Goal: Task Accomplishment & Management: Manage account settings

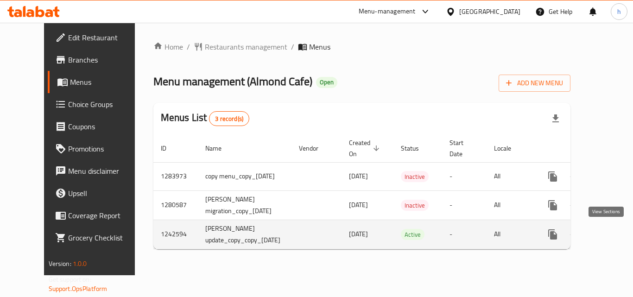
click at [614, 232] on icon "enhanced table" at bounding box center [619, 234] width 11 height 11
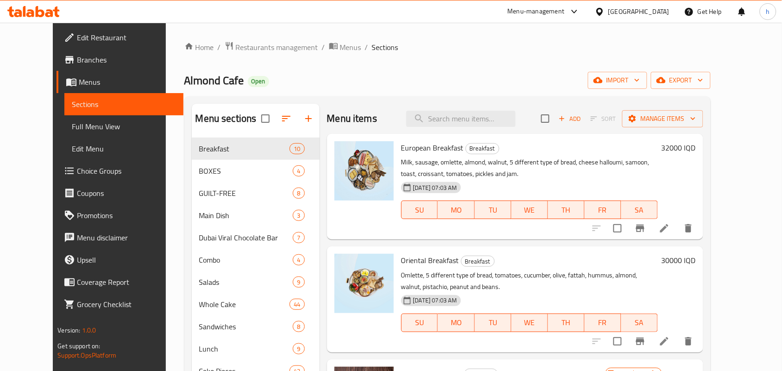
drag, startPoint x: 625, startPoint y: 0, endPoint x: 482, endPoint y: 66, distance: 156.7
click at [455, 121] on input "search" at bounding box center [460, 119] width 109 height 16
paste input "Diet Sable"
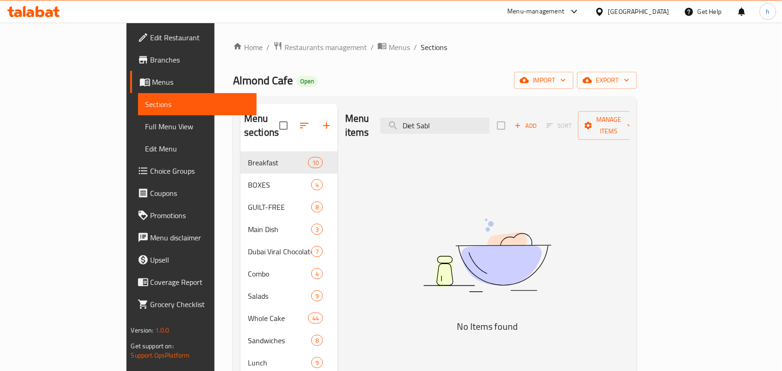
type input "Diet Sabl"
drag, startPoint x: 490, startPoint y: 122, endPoint x: 414, endPoint y: 134, distance: 77.0
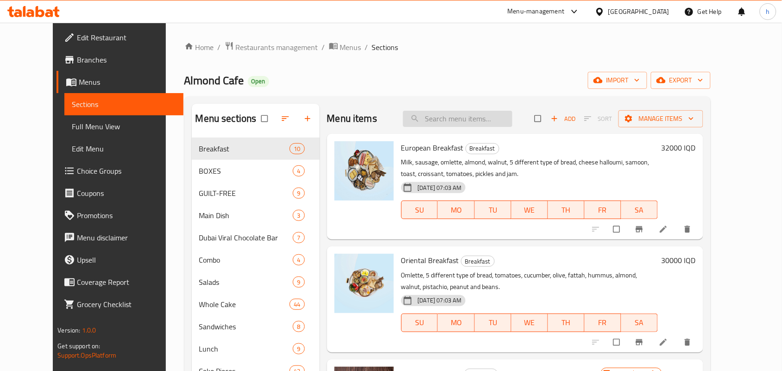
click at [467, 119] on input "search" at bounding box center [457, 119] width 109 height 16
paste input "Diet Sable"
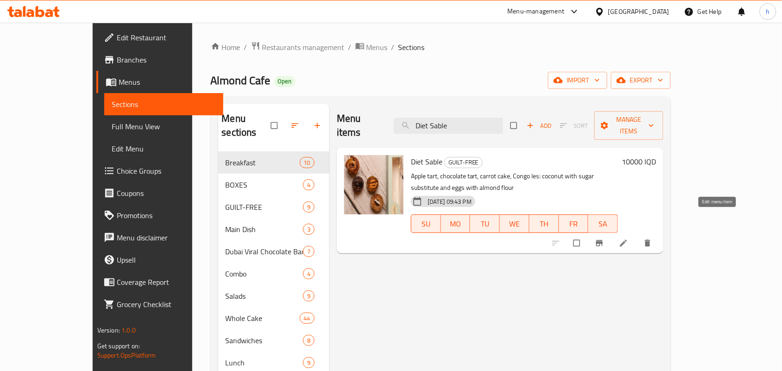
type input "Diet Sable"
click at [628, 239] on icon at bounding box center [623, 243] width 9 height 9
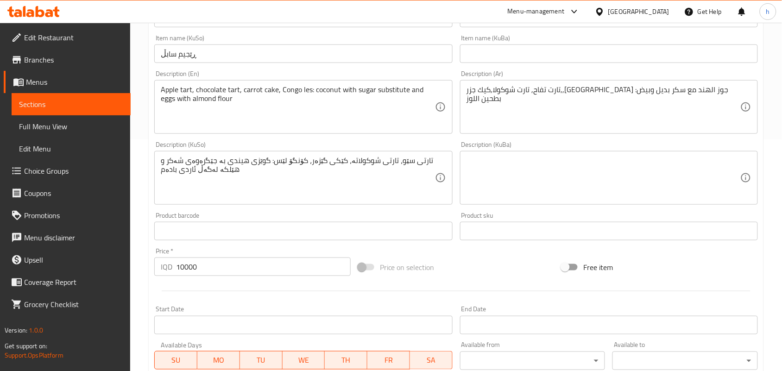
scroll to position [116, 0]
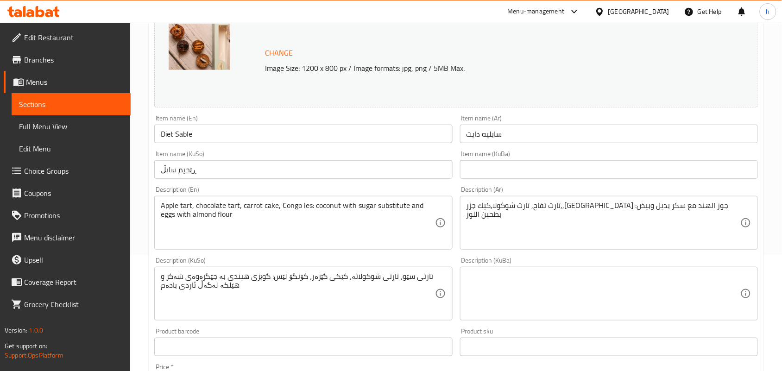
click at [548, 131] on input "سابليه دايت" at bounding box center [609, 134] width 298 height 19
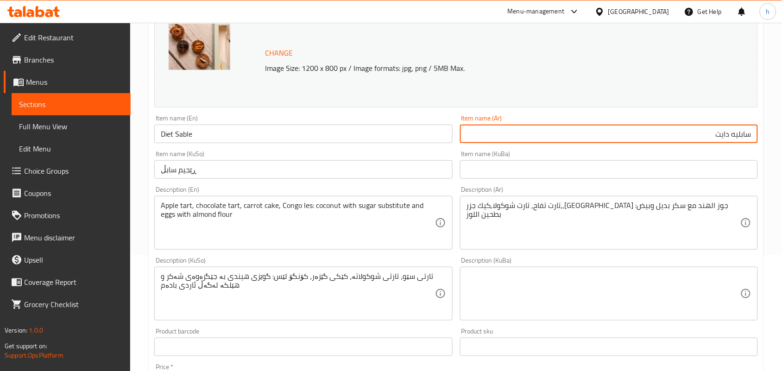
click at [728, 172] on input "text" at bounding box center [609, 169] width 298 height 19
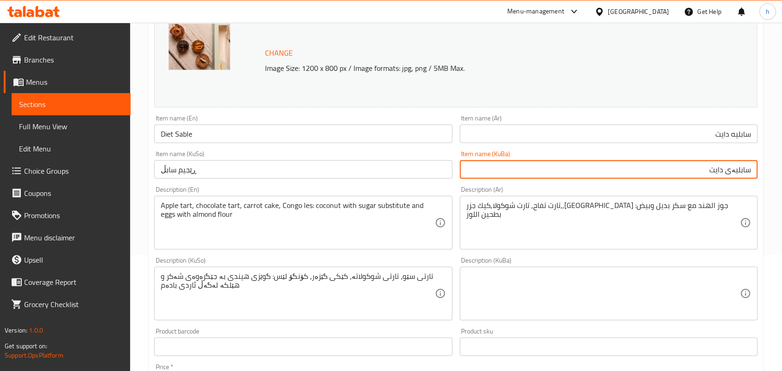
drag, startPoint x: 703, startPoint y: 174, endPoint x: 784, endPoint y: 169, distance: 80.8
click at [782, 169] on html "​ Menu-management Iraq Get Help h Edit Restaurant Branches Menus Sections Full …" at bounding box center [391, 69] width 782 height 371
type input "سابلیەی دایت"
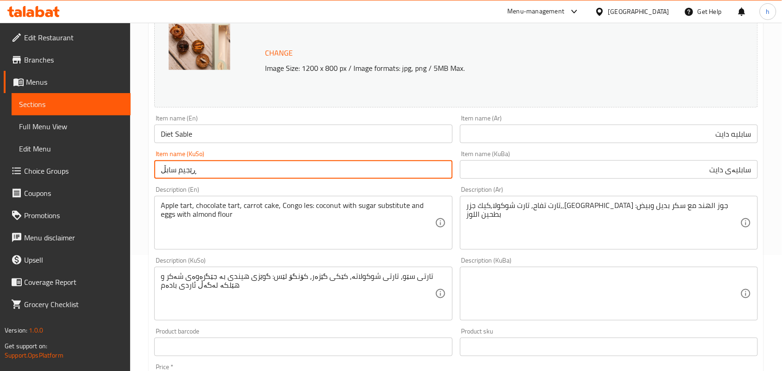
drag, startPoint x: 219, startPoint y: 177, endPoint x: 138, endPoint y: 184, distance: 81.8
click at [139, 182] on div "Home / Restaurants management / Menus / Sections / item / update GUILT-FREE sec…" at bounding box center [456, 283] width 652 height 752
paste input "سابلیەی دایت"
type input "سابلیەی دایت"
click at [740, 136] on input "سابليه دايت" at bounding box center [609, 134] width 298 height 19
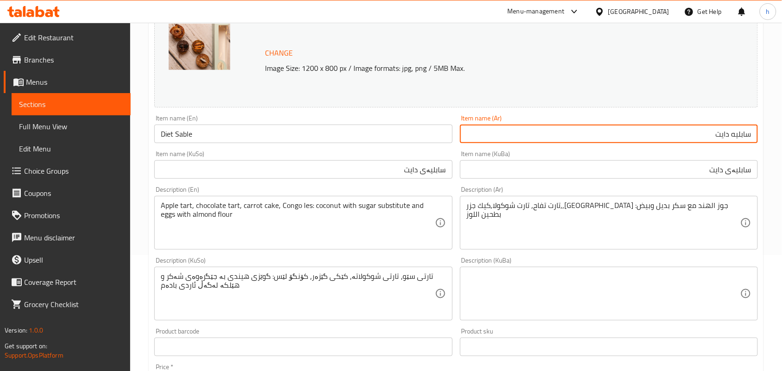
click at [740, 136] on input "سابليه دايت" at bounding box center [609, 134] width 298 height 19
click at [691, 167] on input "سابلیەی دایت" at bounding box center [609, 169] width 298 height 19
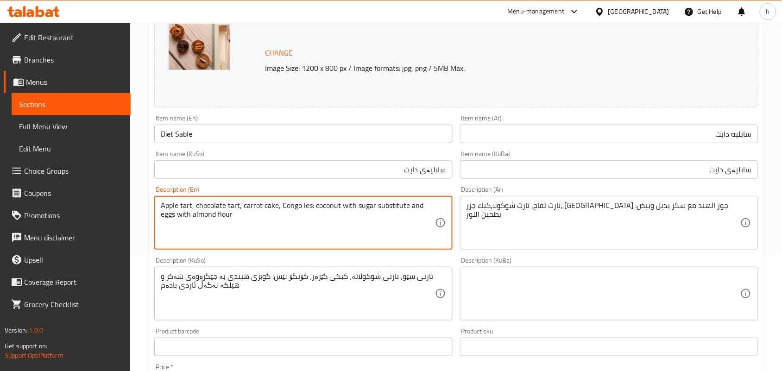
click at [166, 205] on textarea "Apple tart, chocolate tart, carrot cake, Congo les: coconut with sugar substitu…" at bounding box center [298, 223] width 274 height 44
click at [311, 207] on textarea "Apple tart, chocolate tart, carrot cake, Congo les: coconut with sugar substitu…" at bounding box center [298, 223] width 274 height 44
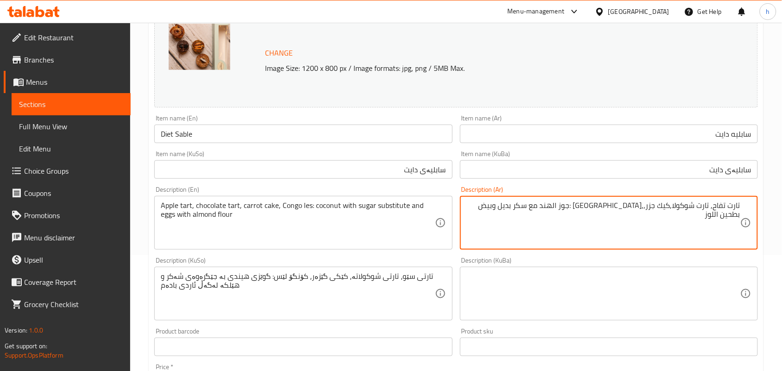
drag, startPoint x: 311, startPoint y: 209, endPoint x: 305, endPoint y: 221, distance: 13.7
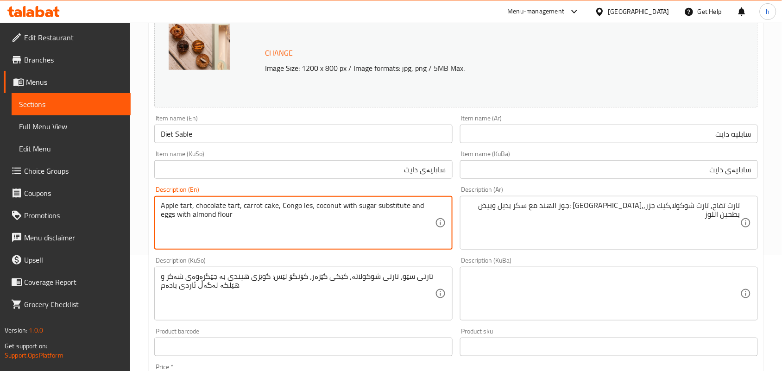
click at [344, 206] on textarea "Apple tart, chocolate tart, carrot cake, Congo les، coconut with sugar substitu…" at bounding box center [298, 223] width 274 height 44
type textarea "Apple tart, chocolate tart, carrot cake, Congo les، coconut, sugar substitute a…"
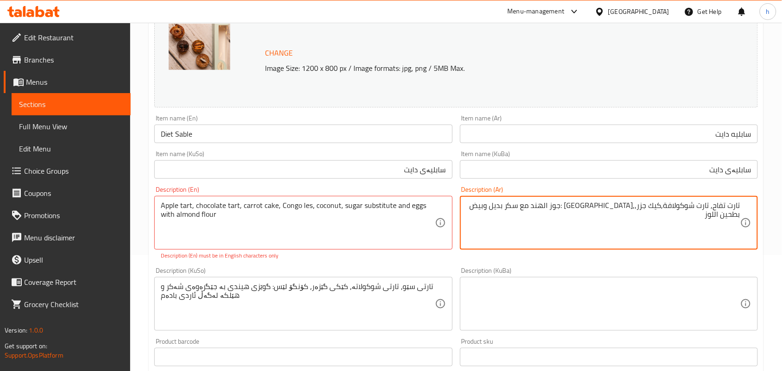
drag, startPoint x: 711, startPoint y: 211, endPoint x: 744, endPoint y: 272, distance: 69.0
click at [714, 215] on textarea "تارت تفاح, تارت شوكولافة,كيك جزر,,كونغو ليه :جوز الهند مع سكر بديل وبيض بطحين ا…" at bounding box center [604, 223] width 274 height 44
drag, startPoint x: 665, startPoint y: 204, endPoint x: 672, endPoint y: 265, distance: 60.6
click at [665, 205] on textarea "تارت تفاح، تارت شوكولافة,كيك جزر,,كونغو ليه :جوز الهند مع سكر بديل وبيض بطحين ا…" at bounding box center [604, 223] width 274 height 44
type textarea "تارت تفاح، تارت شوكولاتة، كيك جزر,,كونغو ليه :جوز الهند مع سكر بديل وبيض بطحين …"
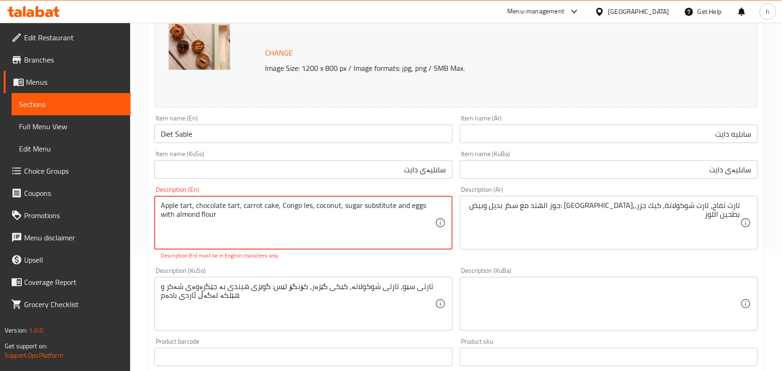
click at [309, 207] on textarea "Apple tart, chocolate tart, carrot cake, Congo les، coconut, sugar substitute a…" at bounding box center [298, 223] width 274 height 44
click at [310, 208] on textarea "Apple tart, chocolate tart, carrot cake, Congo les، coconut, sugar substitute a…" at bounding box center [298, 223] width 274 height 44
type textarea "Apple tart, chocolate tart, carrot cake, Congo les, coconut, sugar substitute a…"
drag, startPoint x: 590, startPoint y: 325, endPoint x: 562, endPoint y: 314, distance: 30.1
click at [589, 325] on div "Change Image Size: 1200 x 800 px / Image formats: jpg, png / 5MB Max. Item name…" at bounding box center [456, 271] width 611 height 530
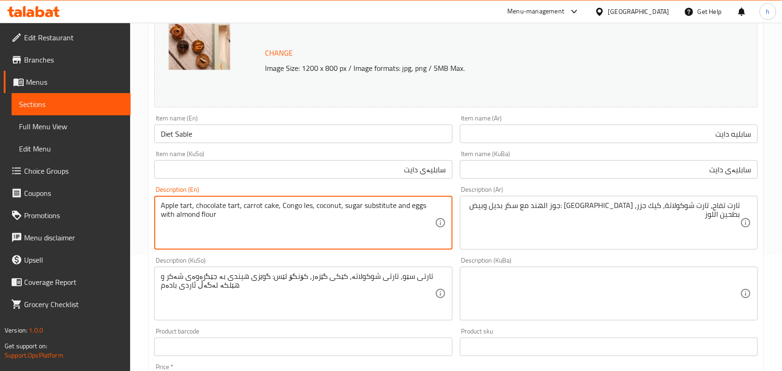
click at [288, 204] on textarea "Apple tart, chocolate tart, carrot cake, Congo les, coconut, sugar substitute a…" at bounding box center [298, 223] width 274 height 44
click at [304, 205] on textarea "Apple tart, chocolate tart, carrot cake, Congo les, coconut, sugar substitute a…" at bounding box center [298, 223] width 274 height 44
drag, startPoint x: 308, startPoint y: 207, endPoint x: 279, endPoint y: 204, distance: 28.9
click at [279, 204] on textarea "Apple tart, chocolate tart, carrot cake, Congo les, coconut, sugar substitute a…" at bounding box center [298, 223] width 274 height 44
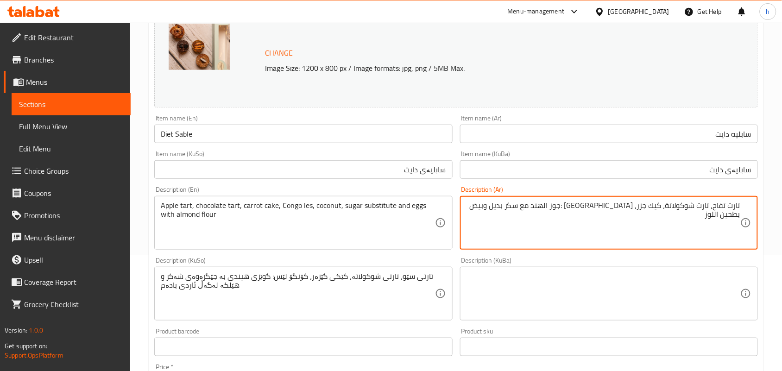
drag, startPoint x: 633, startPoint y: 205, endPoint x: 605, endPoint y: 206, distance: 28.3
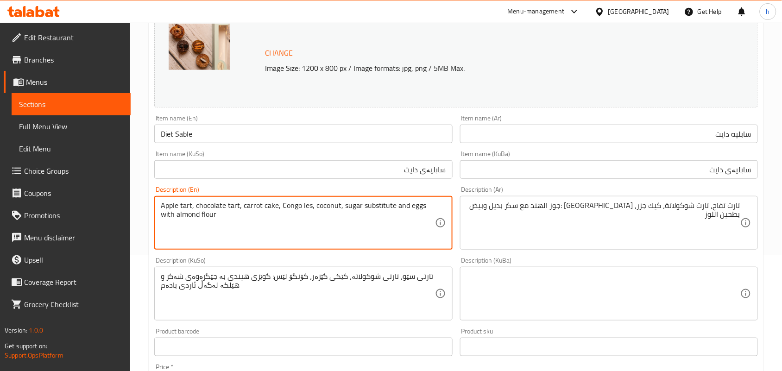
click at [246, 206] on textarea "Apple tart, chocolate tart, carrot cake, Congo les, coconut, sugar substitute a…" at bounding box center [298, 223] width 274 height 44
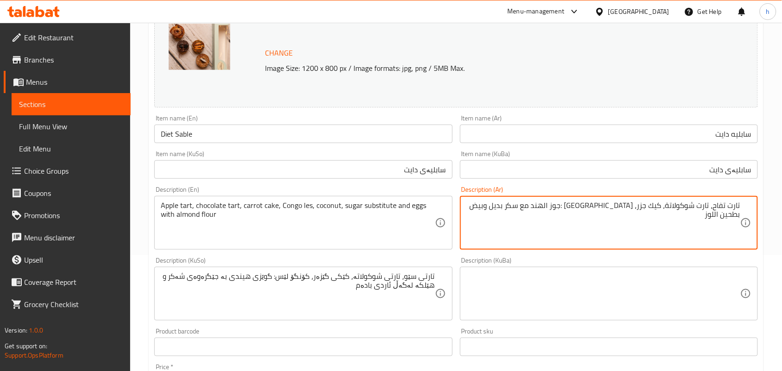
click at [620, 228] on textarea "تارت تفاح، تارت شوكولاتة، كيك جزر، كونغو ليه :جوز الهند مع سكر بديل وبيض بطحين …" at bounding box center [604, 223] width 274 height 44
click at [700, 228] on textarea "تارت تفاح، تارت شوكولاتة، كيك جزر، كونغو ليه :جوز الهند مع سكر بديل وبيض بطحين …" at bounding box center [604, 223] width 274 height 44
click at [601, 207] on textarea "تارت تفاح، تارت شوكولاتة، كيك جزر، كونغو ليه :جوز الهند مع سكر بديل وبيض بطحين …" at bounding box center [604, 223] width 274 height 44
click at [583, 207] on textarea "تارت تفاح، تارت شوكولاتة، كيك جزر، كونغو ليه، جوز الهند مع سكر بديل وبيض بطحين …" at bounding box center [604, 223] width 274 height 44
click at [565, 205] on textarea "تارت تفاح، تارت شوكولاتة، كيك جزر، كونغو ليه، جوز الهند مع سكر بديل وبيض بطحين …" at bounding box center [604, 223] width 274 height 44
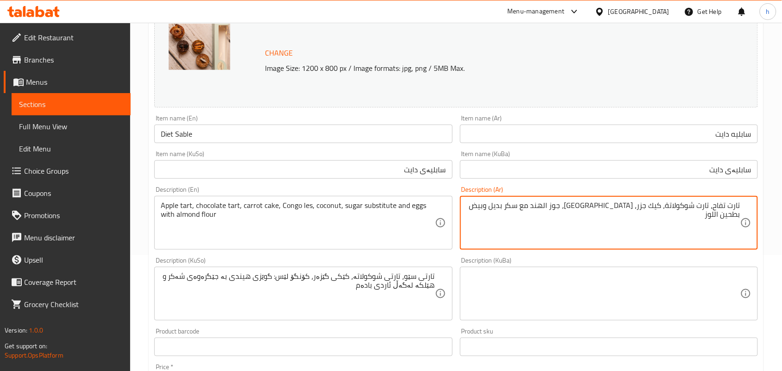
click at [565, 205] on textarea "تارت تفاح، تارت شوكولاتة، كيك جزر، كونغو ليه، جوز الهند مع سكر بديل وبيض بطحين …" at bounding box center [604, 223] width 274 height 44
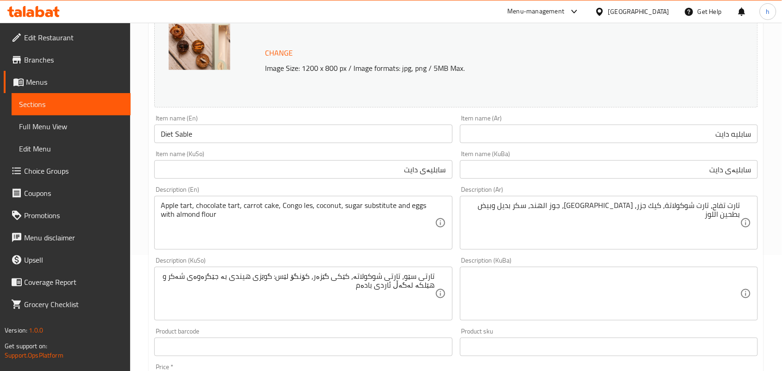
click at [378, 199] on div "Apple tart, chocolate tart, carrot cake, Congo les, coconut, sugar substitute a…" at bounding box center [303, 223] width 298 height 54
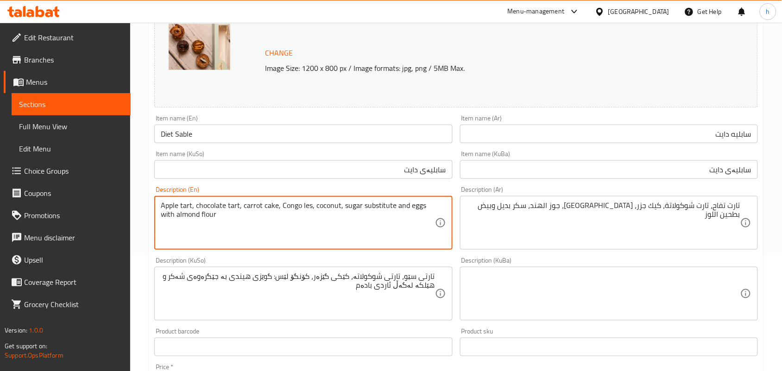
click at [358, 209] on textarea "Apple tart, chocolate tart, carrot cake, Congo les, coconut, sugar substitute a…" at bounding box center [298, 223] width 274 height 44
click at [375, 207] on textarea "Apple tart, chocolate tart, carrot cake, Congo les, coconut, sugar substitute a…" at bounding box center [298, 223] width 274 height 44
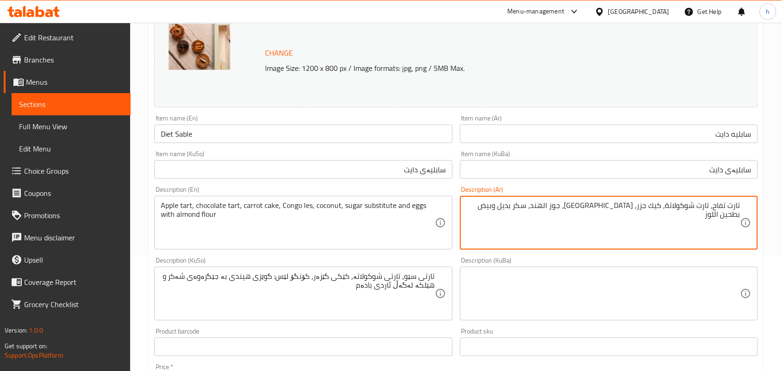
click at [494, 208] on textarea "تارت تفاح، تارت شوكولاتة، كيك جزر، كونغو ليه، جوز الهند، سكر بديل وبيض بطحين ال…" at bounding box center [604, 223] width 274 height 44
type textarea "تارت تفاح، تارت شوكولاتة، كيك جزر، كونغو ليه، جوز الهند، سكر بديل وبيض بطحين لوز"
click at [741, 205] on div "تارت تفاح، تارت شوكولاتة، كيك جزر، كونغو ليه، جوز الهند، سكر بديل وبيض بطحين لو…" at bounding box center [609, 223] width 298 height 54
click at [734, 209] on textarea "تارت تفاح، تارت شوكولاتة، كيك جزر، كونغو ليه، جوز الهند، سكر بديل وبيض بطحين لوز" at bounding box center [604, 223] width 274 height 44
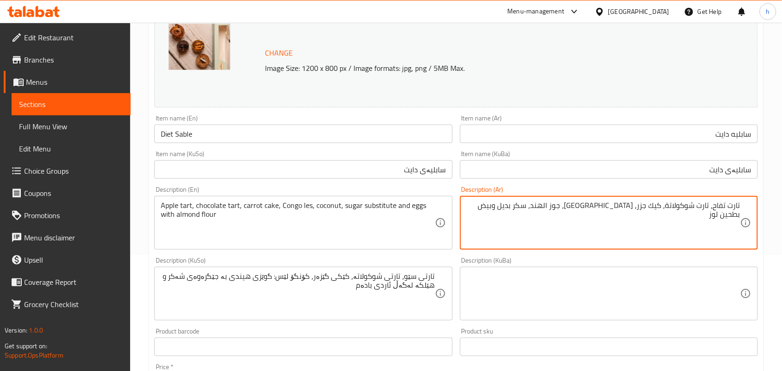
click at [734, 209] on textarea "تارت تفاح، تارت شوكولاتة، كيك جزر، كونغو ليه، جوز الهند، سكر بديل وبيض بطحين لوز" at bounding box center [604, 223] width 274 height 44
click at [608, 228] on textarea "تارت تفاح، تارت شوكولاتة، كيك جزر، كونغو ليه، جوز الهند، سكر بديل وبيض بطحين لوز" at bounding box center [604, 223] width 274 height 44
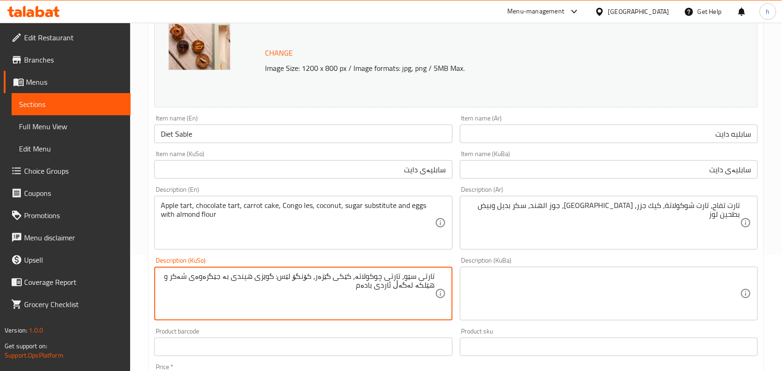
click at [284, 279] on textarea "تارتی سێو، تارتی چوکولاتە، کێکی گێزەر، کۆنگۆ لێس: گوێزی هیندی بە جێگرەوەی شەکر …" at bounding box center [298, 294] width 274 height 44
drag, startPoint x: 233, startPoint y: 277, endPoint x: 239, endPoint y: 284, distance: 9.6
click at [236, 280] on textarea "تارتی سێو، تارتی چوکولاتە، کێکی گێزەر، کۆنگۆ لێس، گوێزی هیندی بە جێگرەوەی شەکر …" at bounding box center [298, 294] width 274 height 44
click at [186, 276] on textarea "تارتی سێو، تارتی چوکولاتە، کێکی گێزەر، کۆنگۆ لێس، گوێزی هیندی، جێگرەوەی شەکر و …" at bounding box center [298, 294] width 274 height 44
click at [238, 277] on textarea "تارتی سێو، تارتی چوکولاتە، کێکی گێزەر، کۆنگۆ لێس، گوێزی هیندی، جێگرەوەی شەکر و …" at bounding box center [298, 294] width 274 height 44
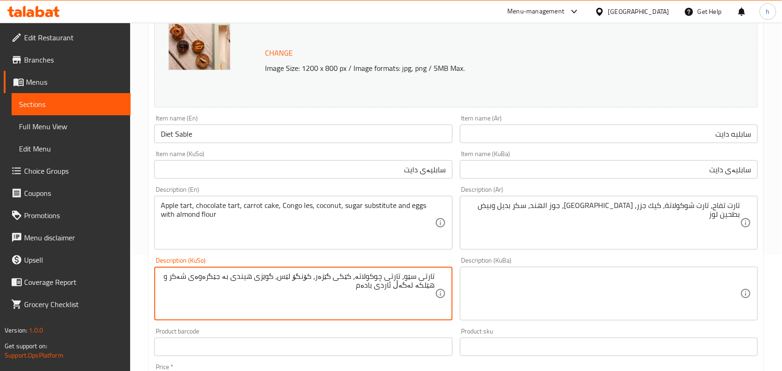
type textarea "تارتی سێو، تارتی چوکولاتە، کێکی گێزەر، کۆنگۆ لێس، گوێزی هیندی بە جێگرەوەی شەکر …"
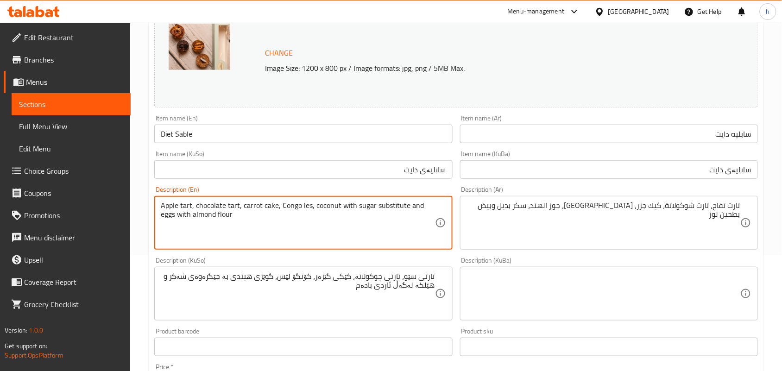
click at [412, 207] on textarea "Apple tart, chocolate tart, carrot cake, Congo les, coconut with sugar substitu…" at bounding box center [298, 223] width 274 height 44
click at [169, 214] on textarea "Apple tart, chocolate tart, carrot cake, Congo les, coconut with sugar substitu…" at bounding box center [298, 223] width 274 height 44
click at [237, 220] on textarea "Apple tart, chocolate tart, carrot cake, Congo les, coconut with sugar substitu…" at bounding box center [298, 223] width 274 height 44
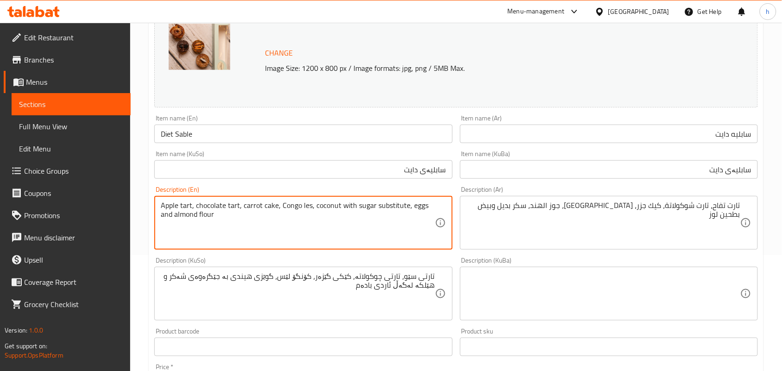
type textarea "Apple tart, chocolate tart, carrot cake, Congo les, coconut with sugar substitu…"
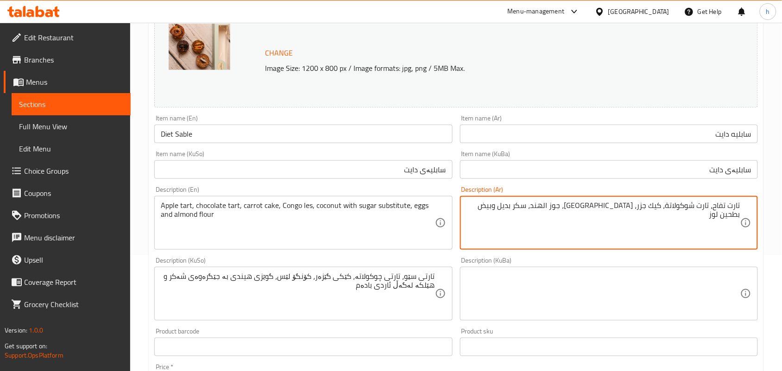
click at [572, 207] on textarea "تارت تفاح، تارت شوكولاتة، كيك جزر، كونغو ليه، جوز الهند، سكر بديل وبيض بطحين لوز" at bounding box center [604, 223] width 274 height 44
type textarea "تارت تفاح، تارت شوكولاتة، كيك جزر، كونغو ليه، جوز الهند سكر بديل وبيض بطحين لوز"
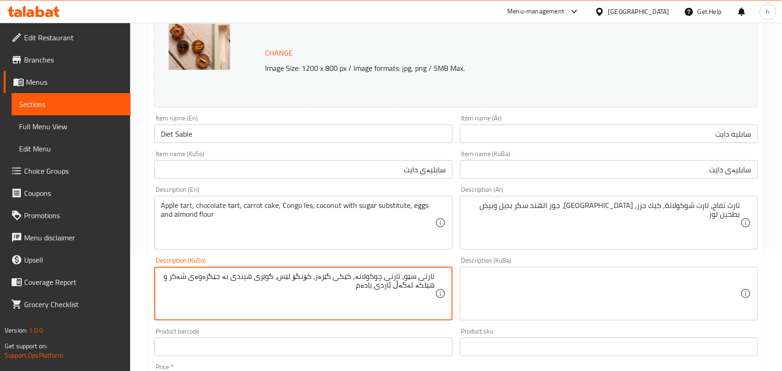
drag, startPoint x: 283, startPoint y: 279, endPoint x: 184, endPoint y: 275, distance: 98.3
click at [429, 285] on textarea "تارتی سێو، تارتی چوکولاتە، کێکی گێزەر، کۆنگۆ لێس، گوێزی هیندی بە جێگرەوەی شەکر،…" at bounding box center [298, 294] width 274 height 44
drag, startPoint x: 395, startPoint y: 290, endPoint x: 468, endPoint y: 268, distance: 76.8
click at [468, 268] on div "Change Image Size: 1200 x 800 px / Image formats: jpg, png / 5MB Max. Item name…" at bounding box center [456, 265] width 611 height 519
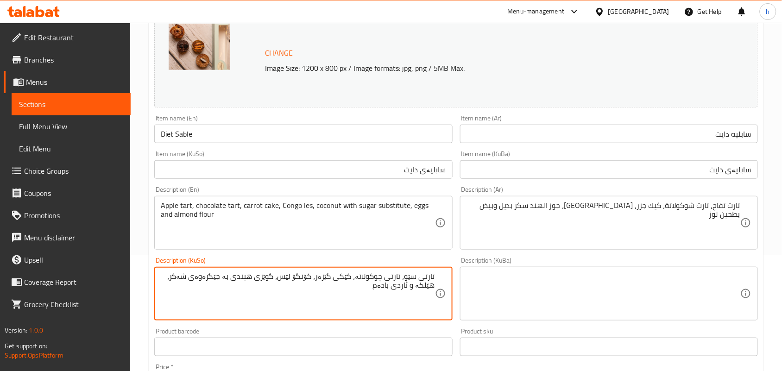
type textarea "تارتی سێو، تارتی چوکولاتە، کێکی گێزەر، کۆنگۆ لێس، گوێزی هیندی بە جێگرەوەی شەکر،…"
click at [540, 299] on textarea at bounding box center [604, 294] width 274 height 44
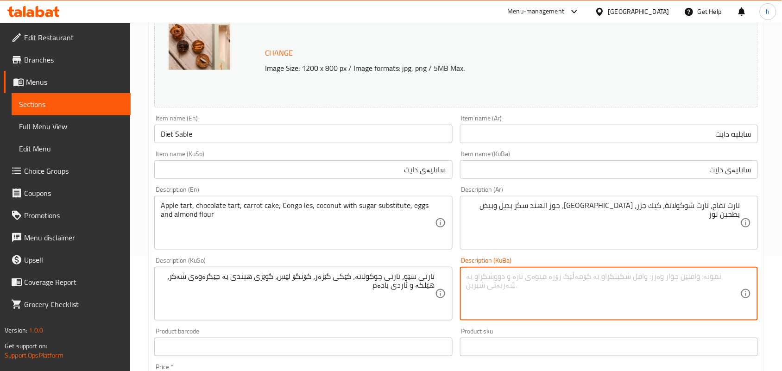
paste textarea "تارتی سێو، تارتی چوکولاتە، کێکی گێزەر، کۆنگۆ لێس، گوێزی هیندی بە جێگرەوەی شەکر،…"
type textarea "تارتی سێو، تارتی چوکولاتە، کێکی گێزەر، کۆنگۆ لێس، گوێزی هیندی بە جێگرەوەی شەکر،…"
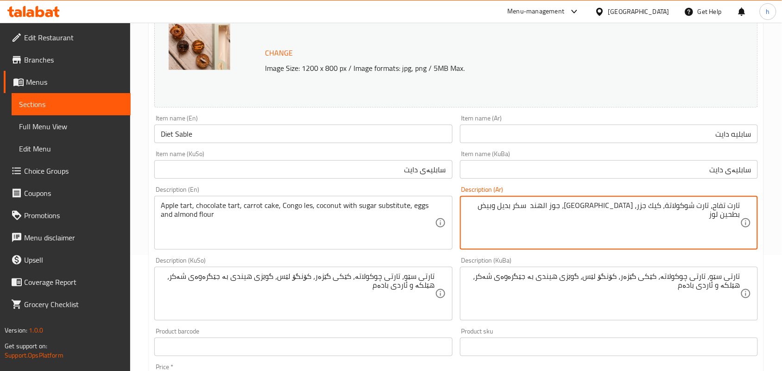
drag, startPoint x: 571, startPoint y: 207, endPoint x: 539, endPoint y: 207, distance: 32.0
click at [539, 207] on textarea "تارت تفاح، تارت شوكولاتة، كيك جزر، كونغو ليه، جوز الهند سكر بديل وبيض بطحين لوز" at bounding box center [604, 223] width 274 height 44
paste textarea "جوز الهند بدلا من السكر"
click at [565, 208] on textarea "تارت تفاح، تارت شوكولاتة، كيك جزر، كونغو ليه، جوز الهند جوز الهند بدلا من السكر…" at bounding box center [604, 223] width 274 height 44
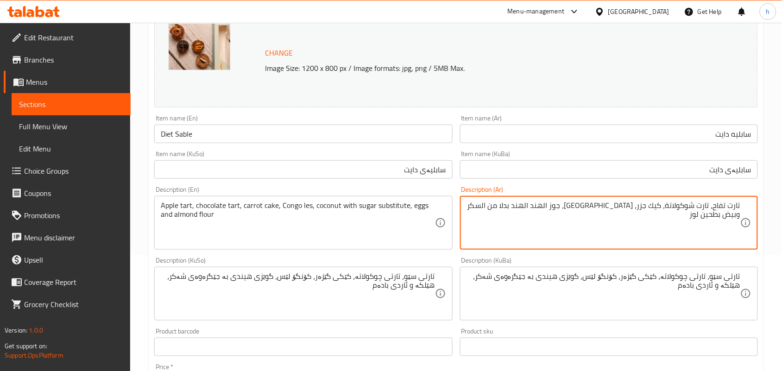
click at [559, 208] on textarea "تارت تفاح، تارت شوكولاتة، كيك جزر، كونغو ليه، جوز الهند الهند بدلا من السكر وبي…" at bounding box center [604, 223] width 274 height 44
click at [543, 207] on textarea "تارت تفاح، تارت شوكولاتة، كيك جزر، كونغو ليه، جوز الهند بدلا من السكر وبيض بطحي…" at bounding box center [604, 223] width 274 height 44
click at [529, 211] on textarea "تارت تفاح، تارت شوكولاتة، كيك جزر، كونغو ليه، جوز الهند بدلا من سكر وبيض بطحين …" at bounding box center [604, 223] width 274 height 44
click at [516, 212] on textarea "تارت تفاح، تارت شوكولاتة، كيك جزر، كونغو ليه، جوز الهند بدلا من سكر، بيض بطحين …" at bounding box center [604, 223] width 274 height 44
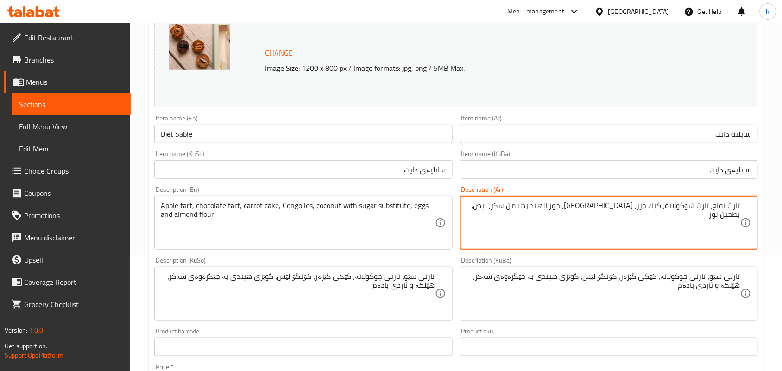
click at [499, 209] on textarea "تارت تفاح، تارت شوكولاتة، كيك جزر، كونغو ليه، جوز الهند بدلا من سكر، بيض، بطحين…" at bounding box center [604, 223] width 274 height 44
click at [615, 246] on div "تارت تفاح، تارت شوكولاتة، كيك جزر، كونغو ليه، جوز الهند بدلا من سكر، بيض، بطحين…" at bounding box center [609, 223] width 298 height 54
drag, startPoint x: 538, startPoint y: 241, endPoint x: 557, endPoint y: 240, distance: 19.5
click at [538, 240] on textarea "تارت تفاح، تارت شوكولاتة، كيك جزر، كونغو ليه، جوز الهند بدلا من سكر، بيض، بطحين…" at bounding box center [604, 223] width 274 height 44
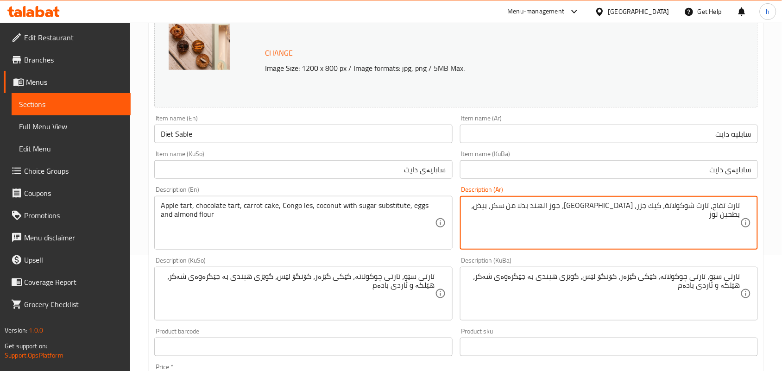
click at [706, 228] on textarea "تارت تفاح، تارت شوكولاتة، كيك جزر، كونغو ليه، جوز الهند بدلا من سكر، بيض، بطحين…" at bounding box center [604, 223] width 274 height 44
click at [513, 209] on textarea "تارت تفاح، تارت شوكولاتة، كيك جزر، كونغو ليه، جوز الهند بدلا من سكر، بيض، بطحين…" at bounding box center [604, 223] width 274 height 44
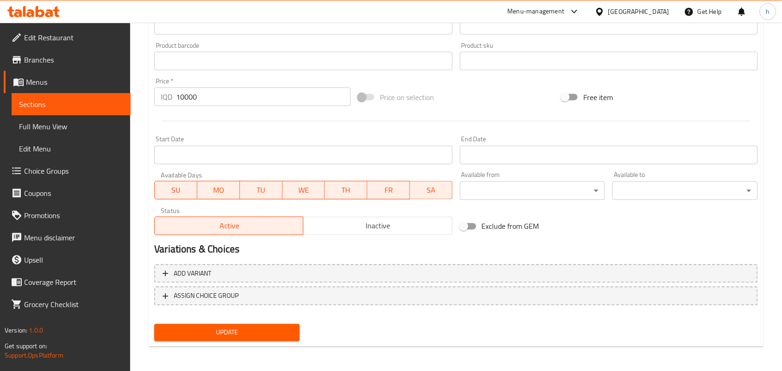
scroll to position [402, 0]
type textarea "تارت تفاح، تارت شوكولاتة، كيك جزر، كونغو ليه، جوز الهند بدلا من سكر، بيض وطحين …"
click at [230, 332] on span "Update" at bounding box center [227, 333] width 131 height 12
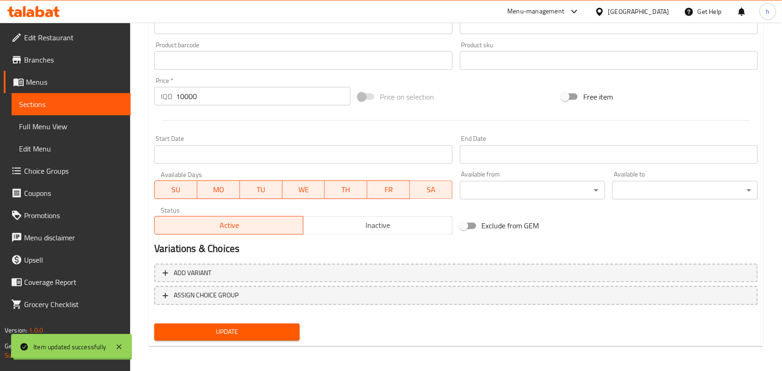
click at [67, 126] on span "Full Menu View" at bounding box center [71, 126] width 104 height 11
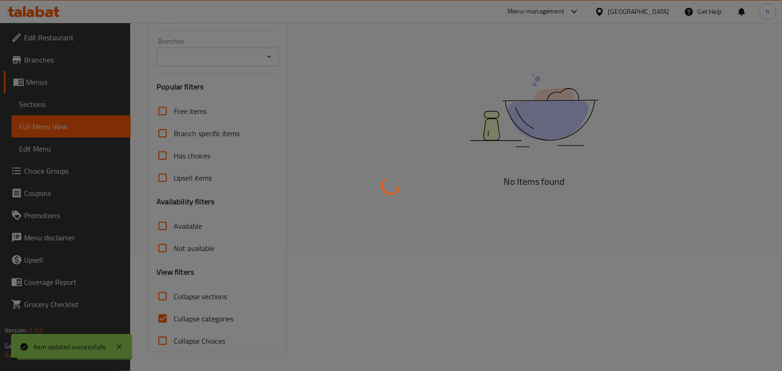
scroll to position [116, 0]
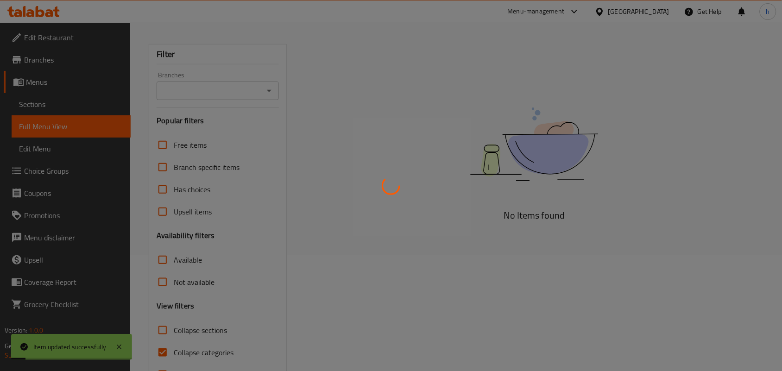
click at [271, 88] on div at bounding box center [391, 185] width 782 height 371
click at [265, 91] on div at bounding box center [391, 185] width 782 height 371
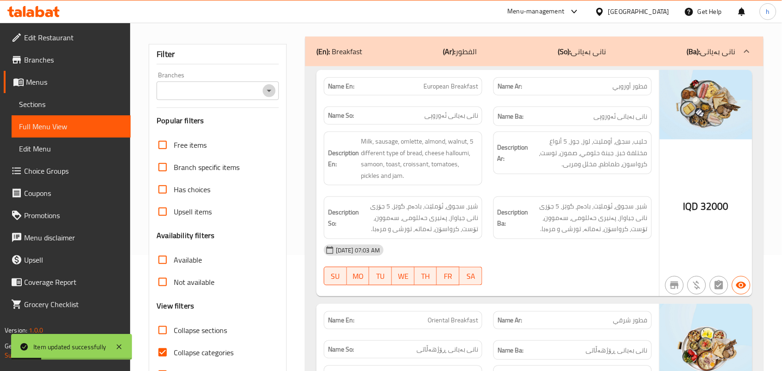
click at [268, 92] on icon "Open" at bounding box center [269, 90] width 11 height 11
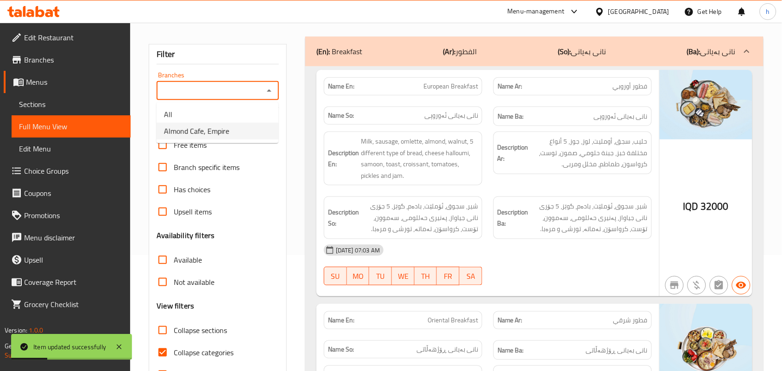
click at [237, 133] on li "Almond Cafe, Empire" at bounding box center [218, 131] width 122 height 17
type input "Almond Cafe, Empire"
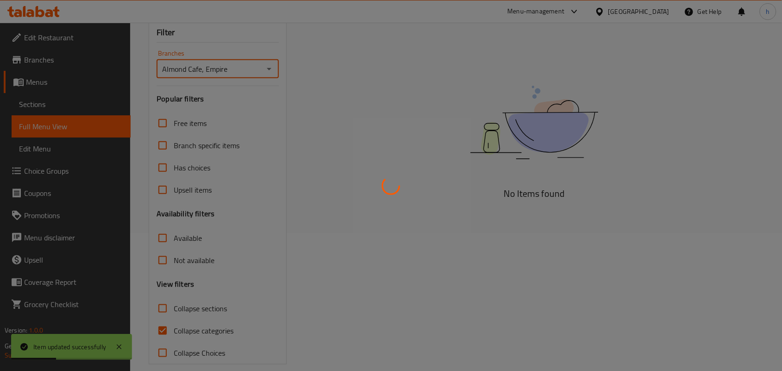
scroll to position [150, 0]
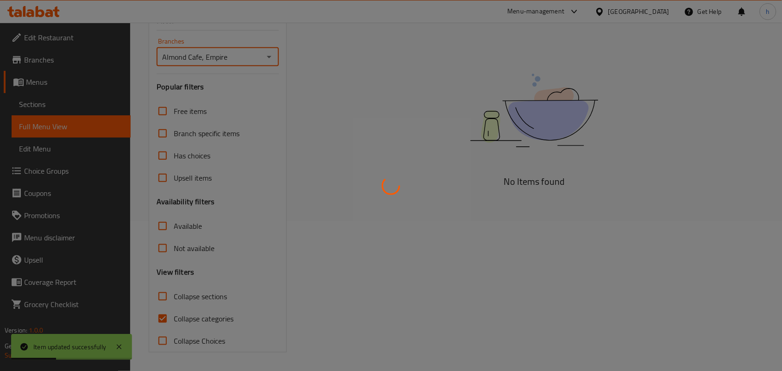
click at [165, 316] on div at bounding box center [391, 185] width 782 height 371
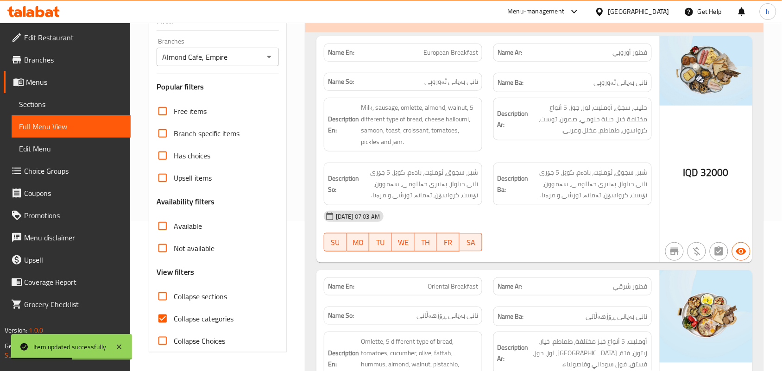
click at [165, 320] on input "Collapse categories" at bounding box center [163, 319] width 22 height 22
checkbox input "false"
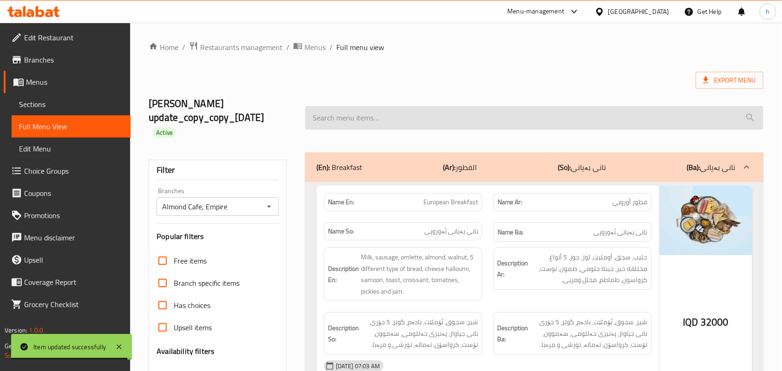
paste input "Diet Sable"
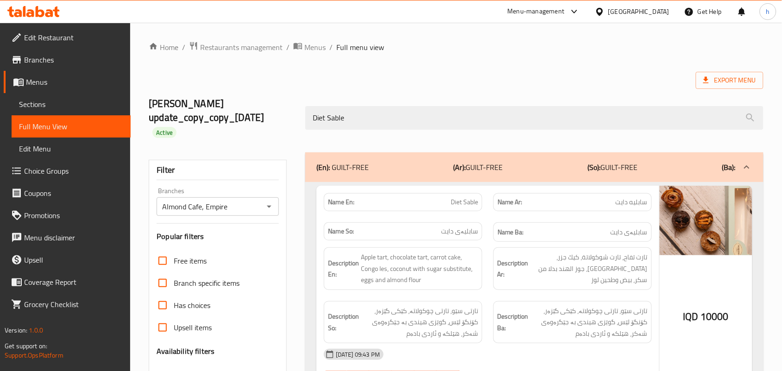
type input "Diet Sable"
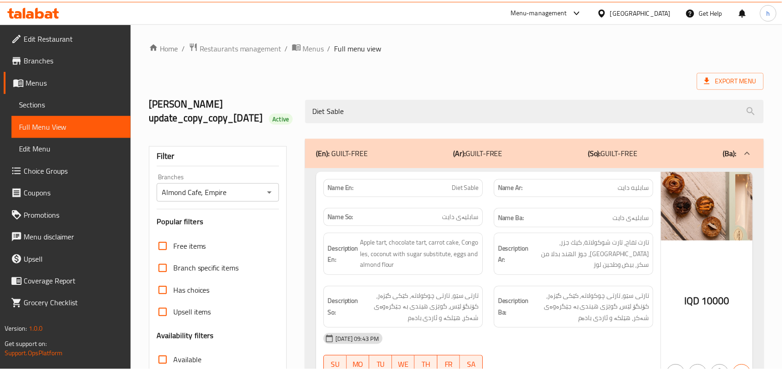
scroll to position [150, 0]
